Goal: Transaction & Acquisition: Purchase product/service

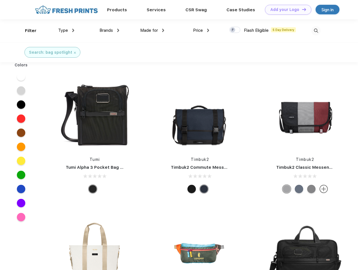
scroll to position [0, 0]
click at [286, 10] on link "Add your Logo Design Tool" at bounding box center [288, 10] width 46 height 10
click at [0, 0] on div "Design Tool" at bounding box center [0, 0] width 0 height 0
click at [301, 9] on link "Add your Logo Design Tool" at bounding box center [288, 10] width 46 height 10
click at [27, 31] on div "Filter" at bounding box center [31, 31] width 12 height 6
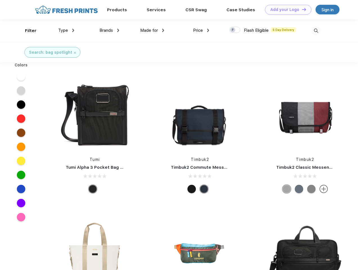
click at [66, 30] on span "Type" at bounding box center [63, 30] width 10 height 5
click at [109, 30] on span "Brands" at bounding box center [105, 30] width 13 height 5
click at [152, 30] on span "Made for" at bounding box center [149, 30] width 18 height 5
click at [201, 30] on span "Price" at bounding box center [198, 30] width 10 height 5
click at [235, 30] on div at bounding box center [234, 30] width 11 height 6
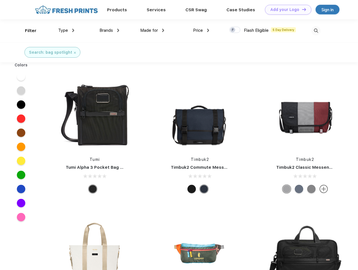
click at [233, 30] on input "checkbox" at bounding box center [231, 28] width 4 height 4
click at [316, 31] on img at bounding box center [315, 30] width 9 height 9
